Goal: Obtain resource: Download file/media

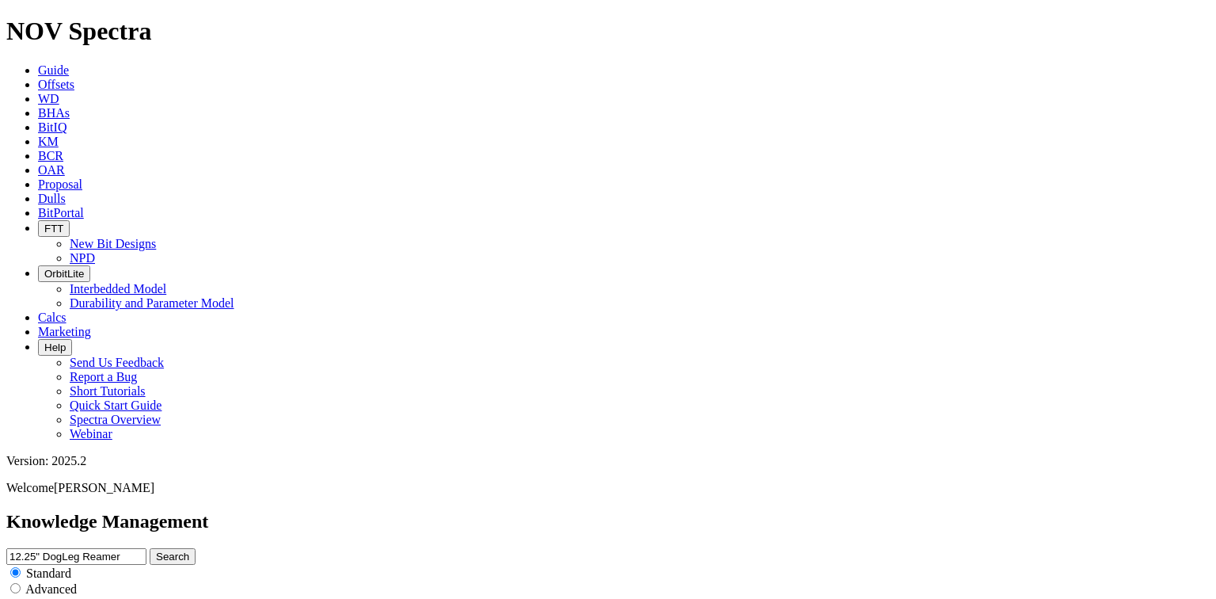
scroll to position [2850, 0]
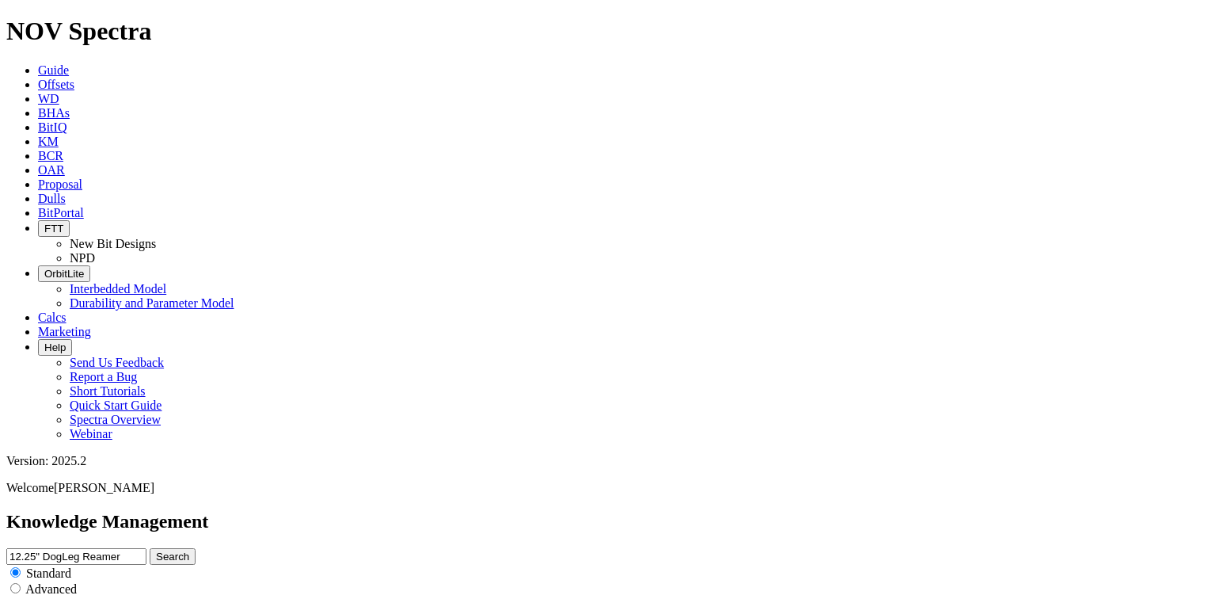
scroll to position [4353, 0]
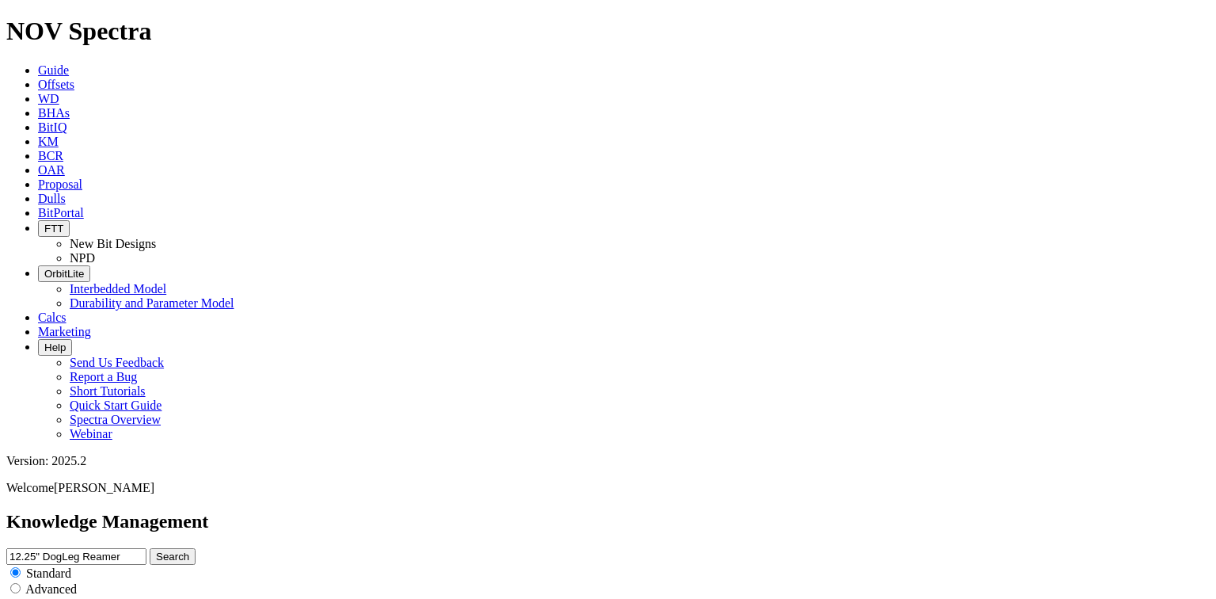
scroll to position [887, 0]
drag, startPoint x: 413, startPoint y: 87, endPoint x: 363, endPoint y: 87, distance: 49.9
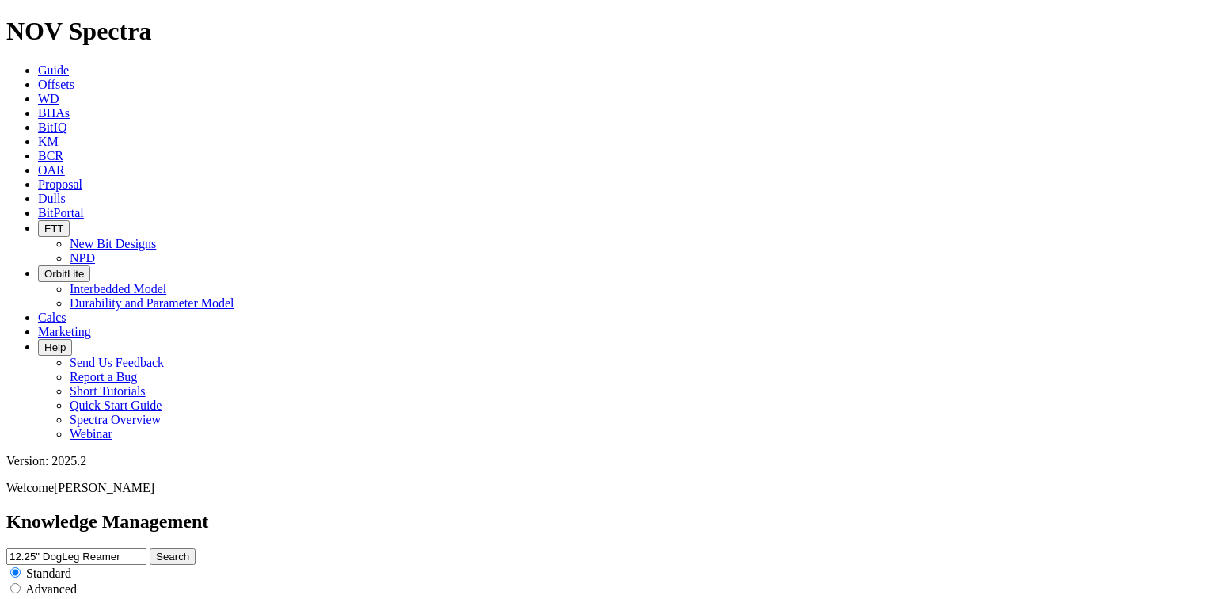
click at [363, 511] on div "Knowledge Management 12.25" DogLeg Reamer Search Standard Advanced to Upload Co…" at bounding box center [608, 569] width 1204 height 116
type input "17.5" DogLeg Reamer"
click at [196, 548] on button "Search" at bounding box center [173, 556] width 46 height 17
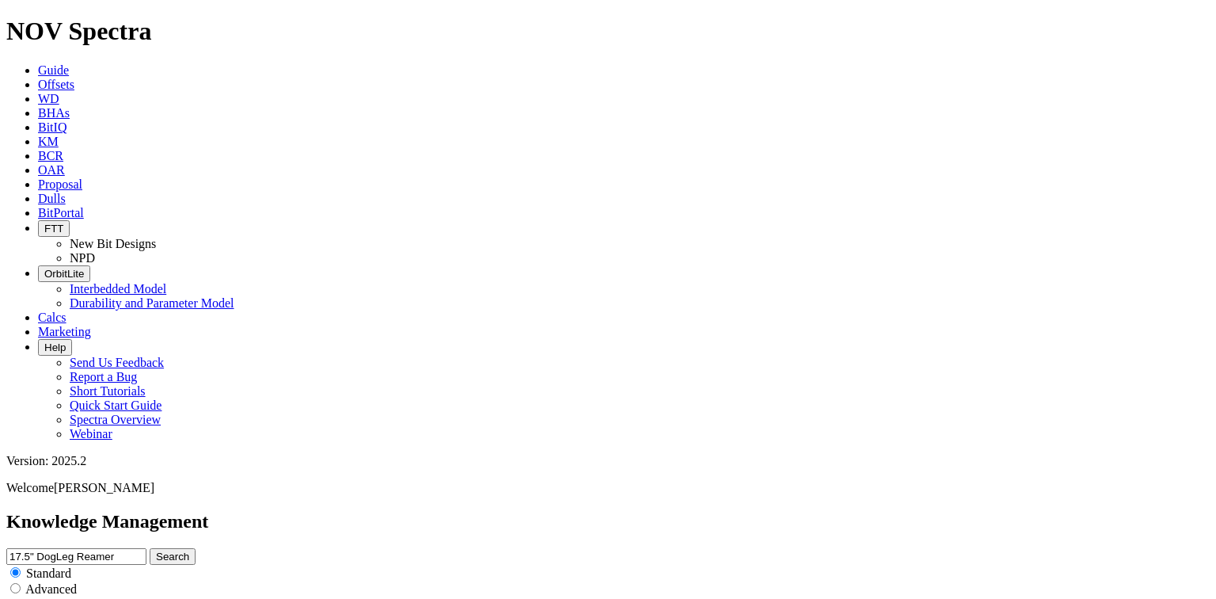
scroll to position [1457, 0]
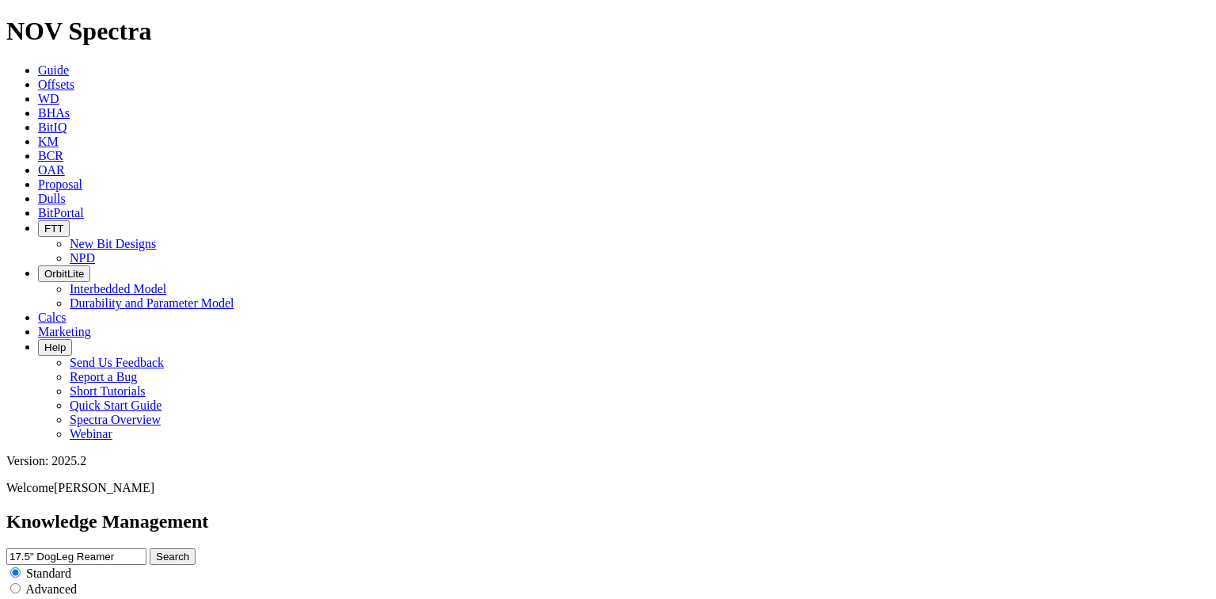
scroll to position [63, 0]
